Goal: Find specific page/section: Find specific page/section

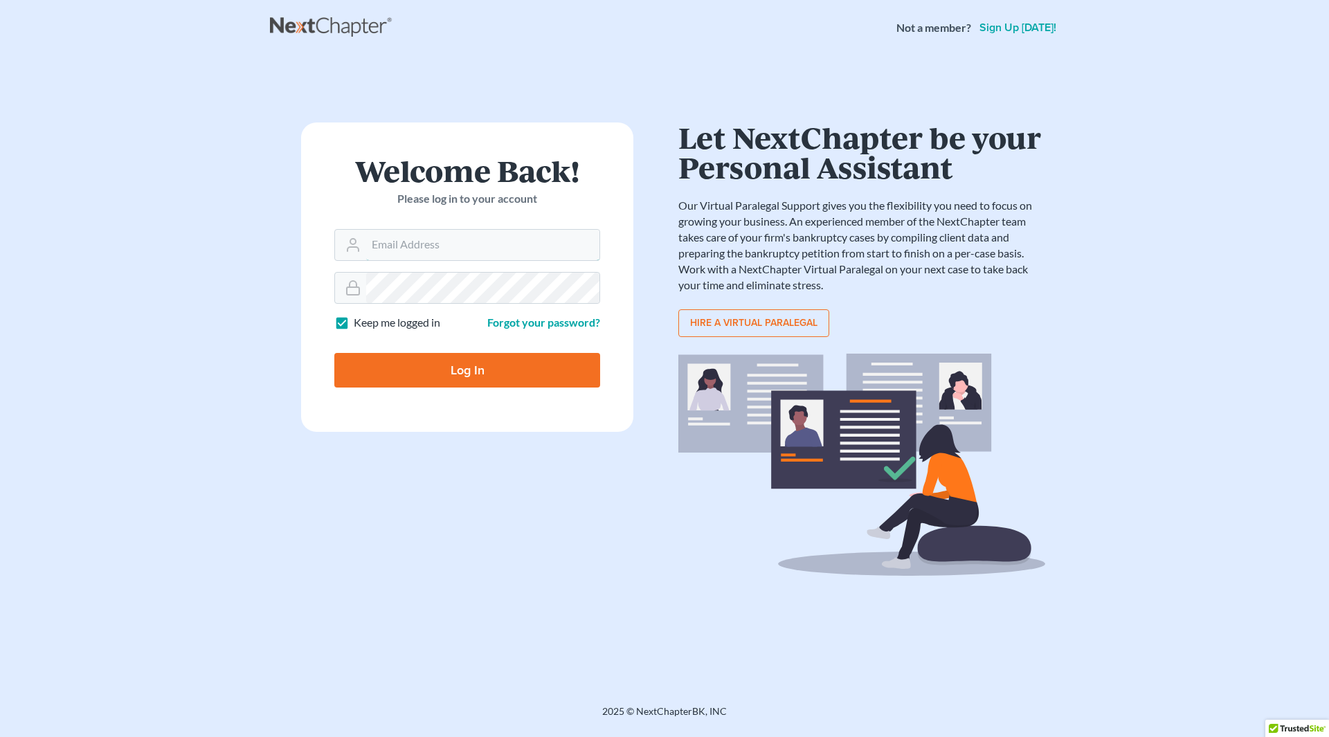
type input "gg@cgwesq.com"
click at [401, 366] on input "Log In" at bounding box center [467, 370] width 266 height 35
type input "Thinking..."
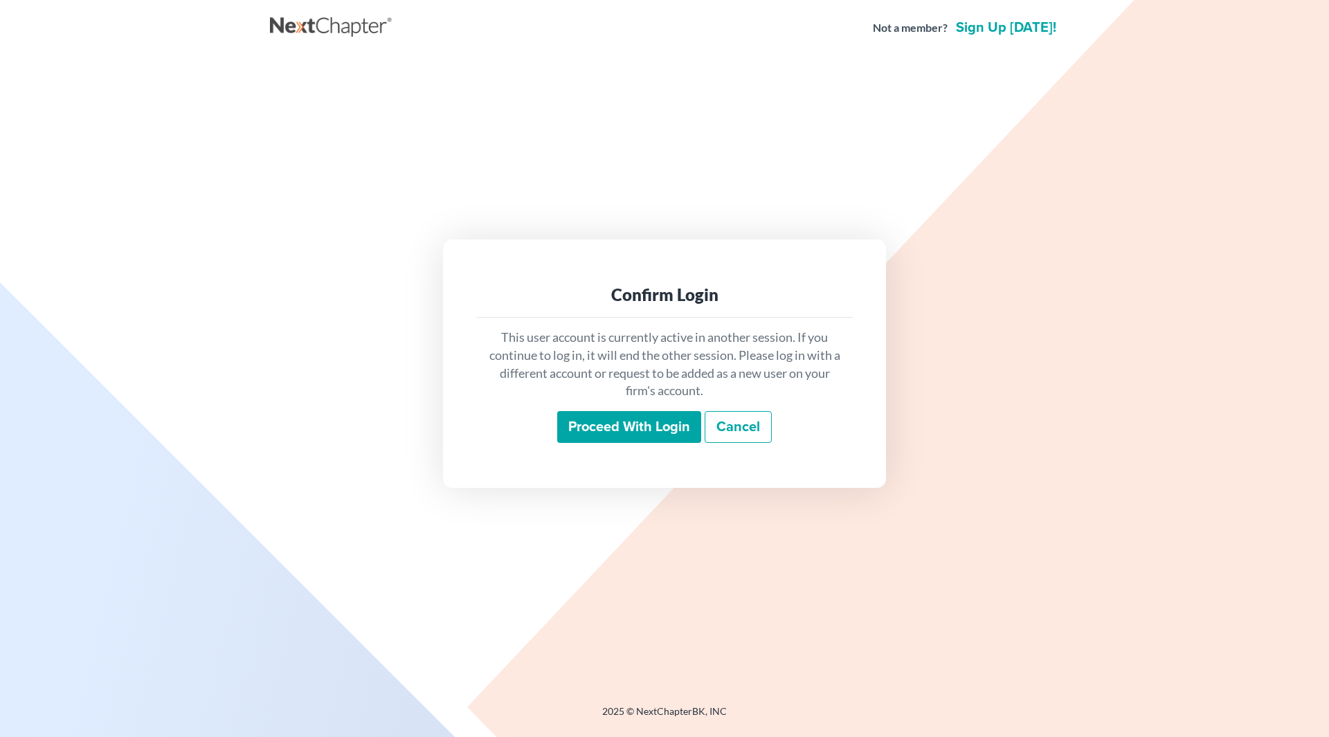
click at [588, 433] on input "Proceed with login" at bounding box center [629, 427] width 144 height 32
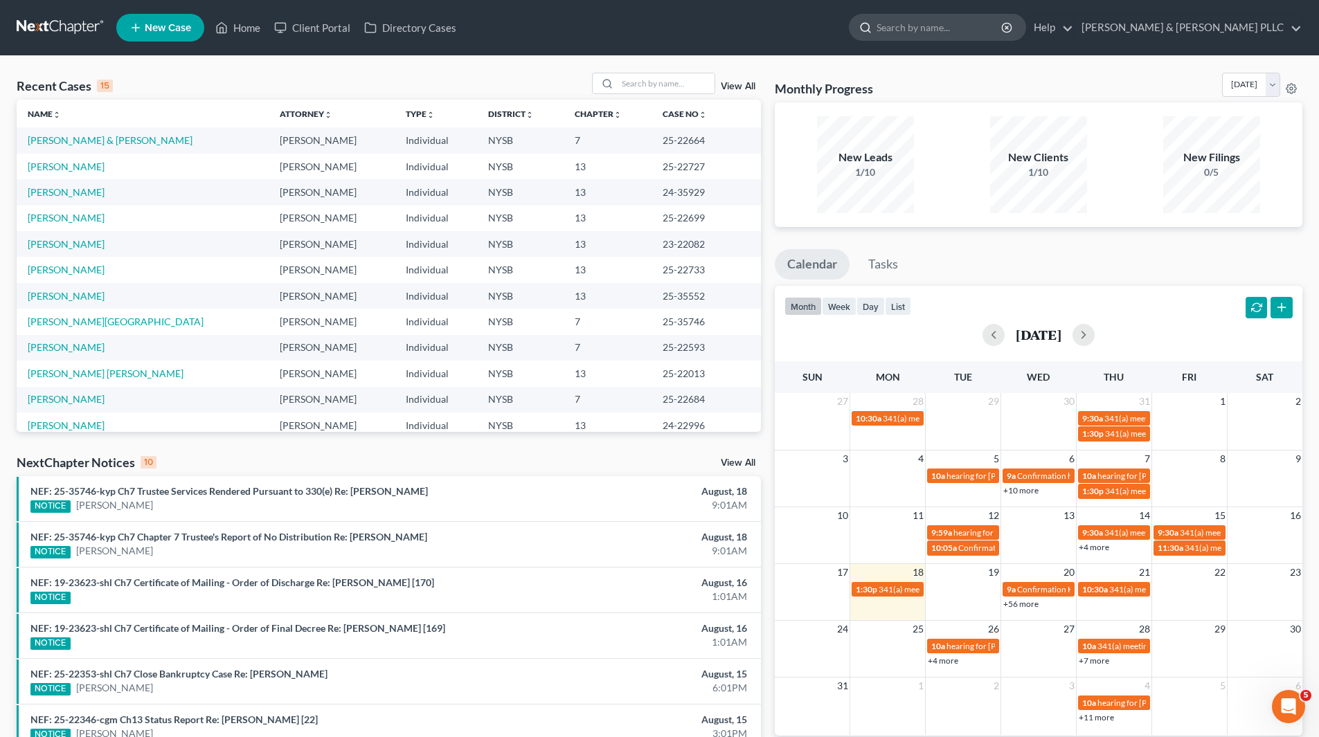
click at [938, 24] on input "search" at bounding box center [939, 28] width 127 height 26
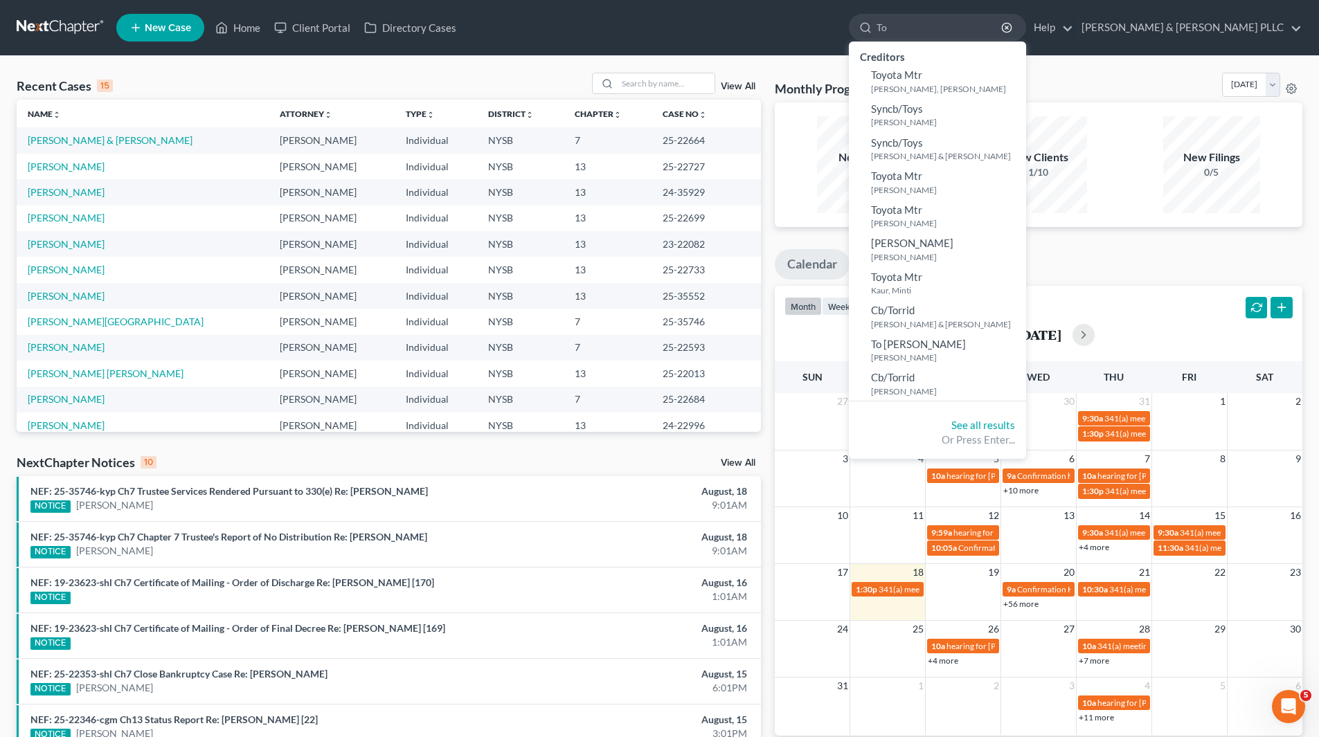
type input "T"
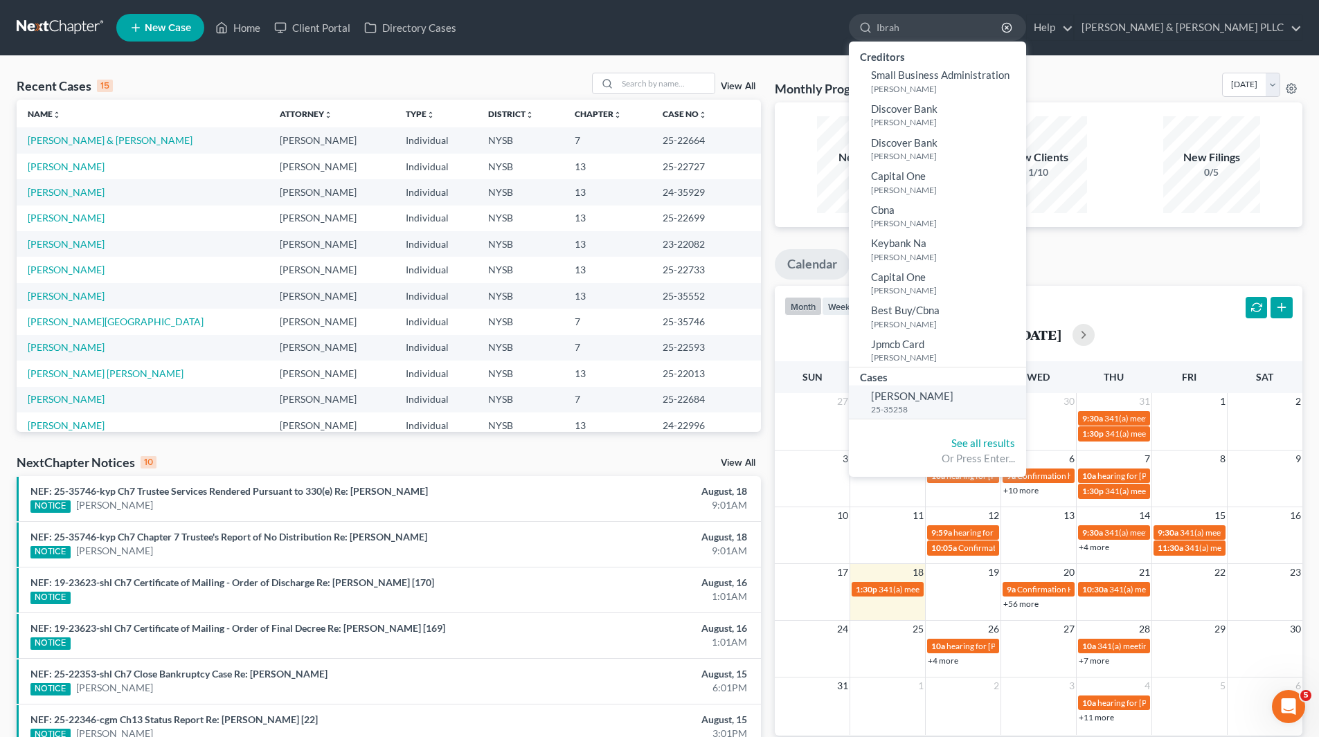
type input "Ibrah"
click at [953, 393] on span "[PERSON_NAME]" at bounding box center [912, 396] width 82 height 12
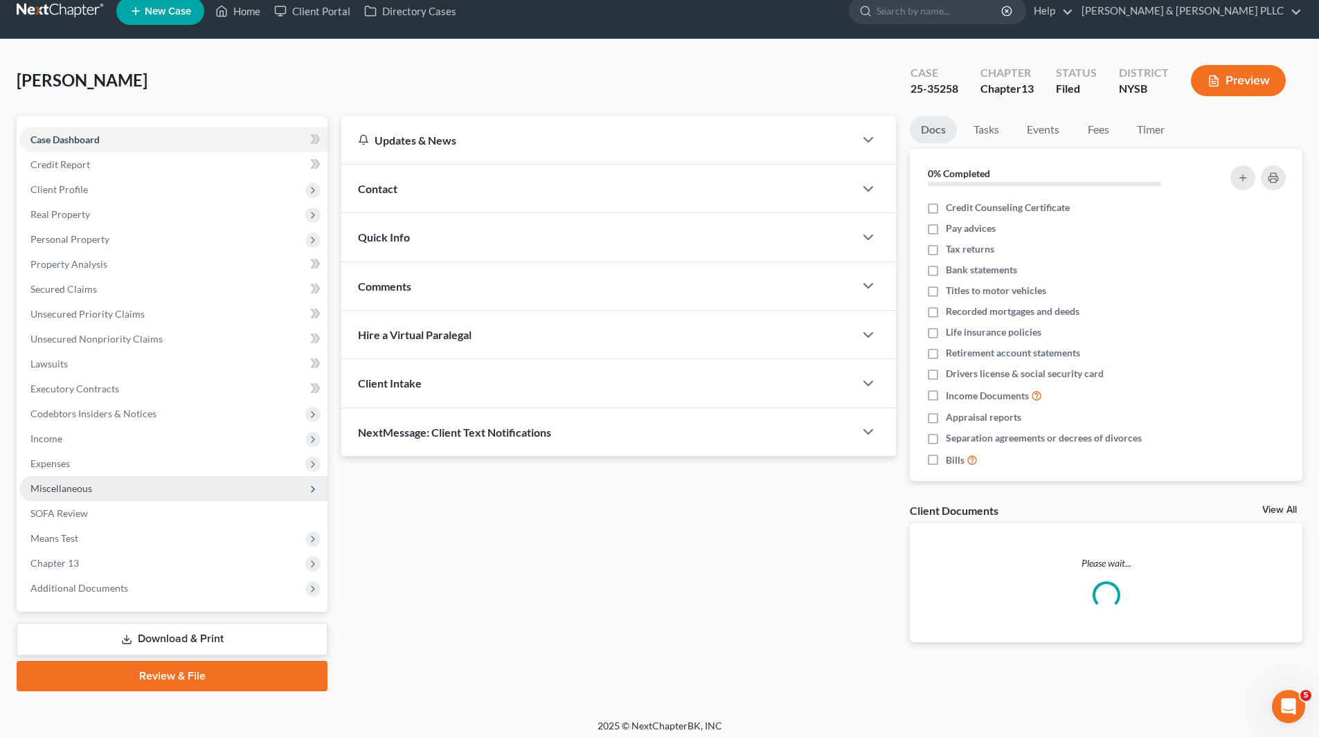
scroll to position [24, 0]
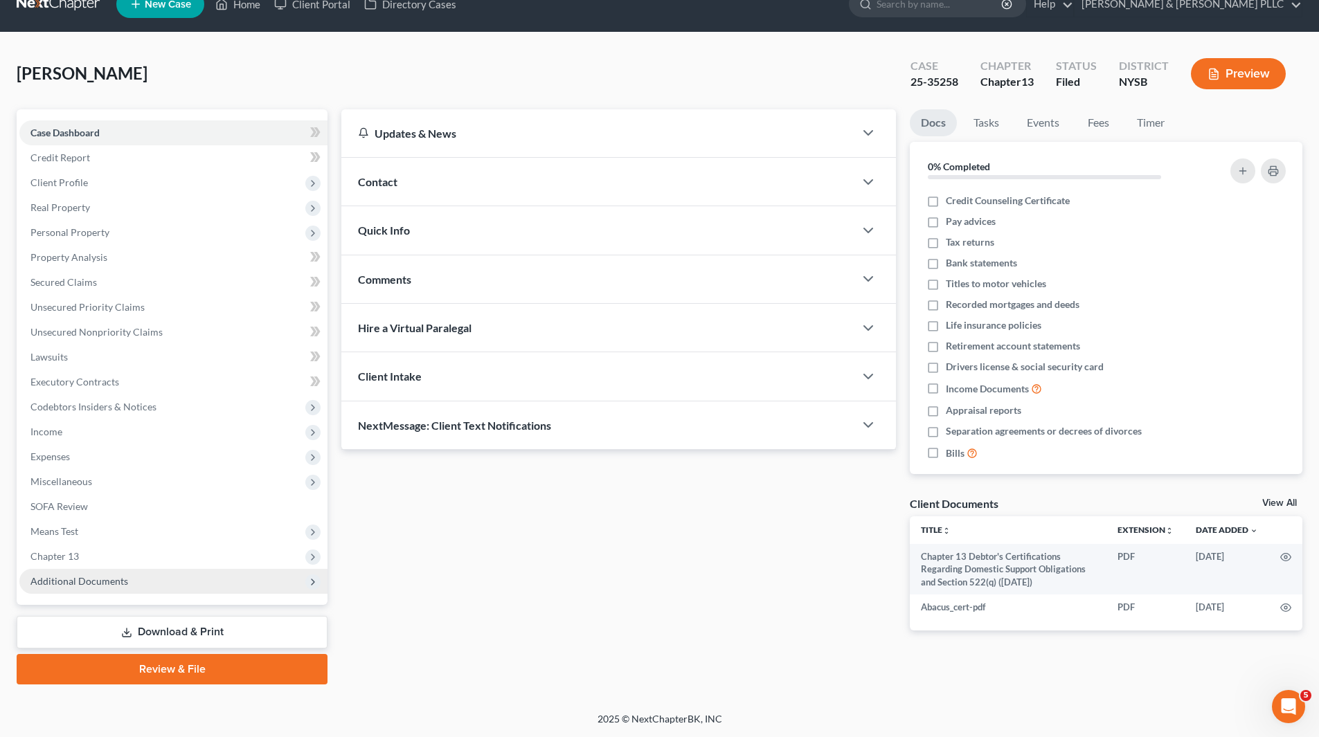
click at [119, 588] on span "Additional Documents" at bounding box center [173, 581] width 308 height 25
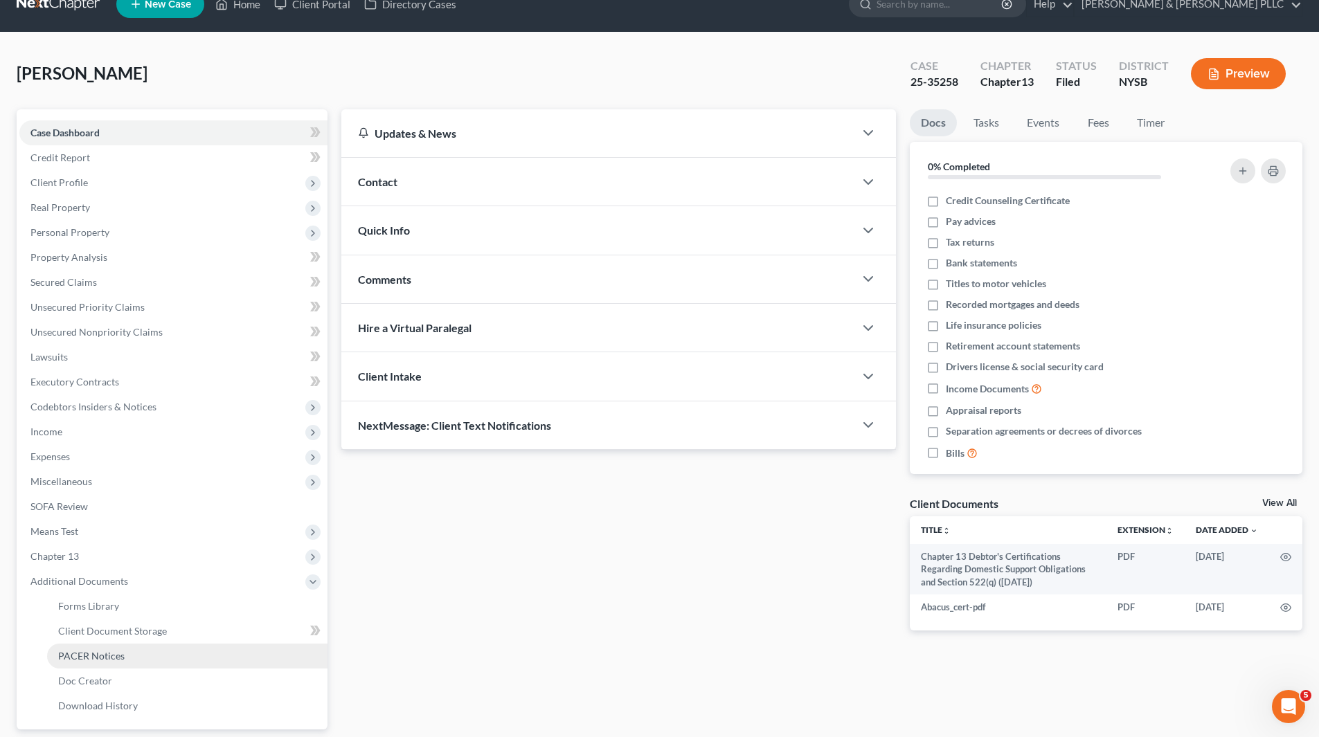
click at [116, 653] on span "PACER Notices" at bounding box center [91, 656] width 66 height 12
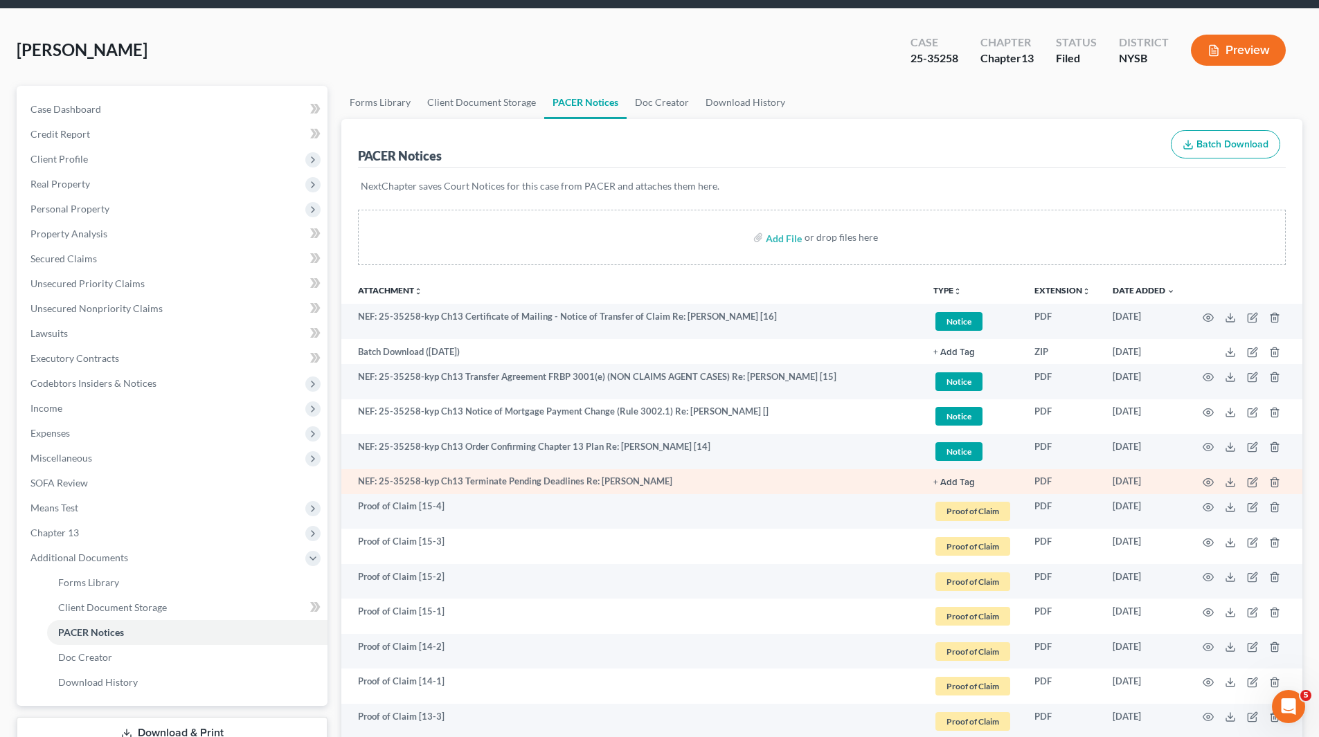
scroll to position [69, 0]
